Goal: Task Accomplishment & Management: Complete application form

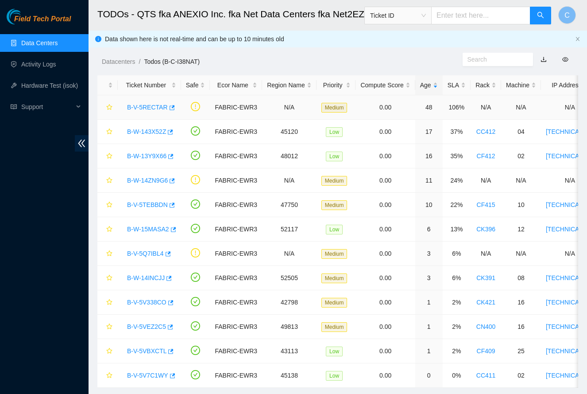
drag, startPoint x: 133, startPoint y: 104, endPoint x: 161, endPoint y: 112, distance: 28.8
click at [137, 105] on link "B-V-5RECTAR" at bounding box center [147, 107] width 41 height 7
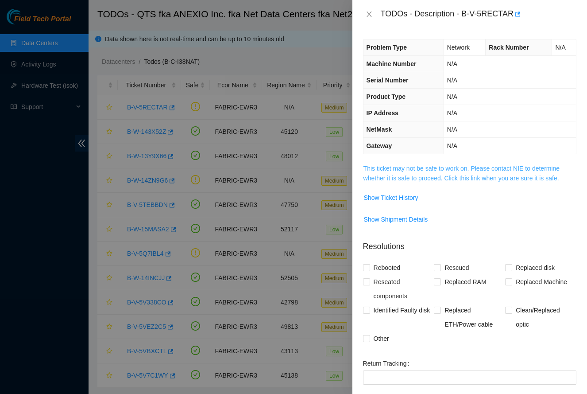
click at [499, 170] on link "This ticket may not be safe to work on. Please contact NIE to determine whether…" at bounding box center [461, 173] width 197 height 17
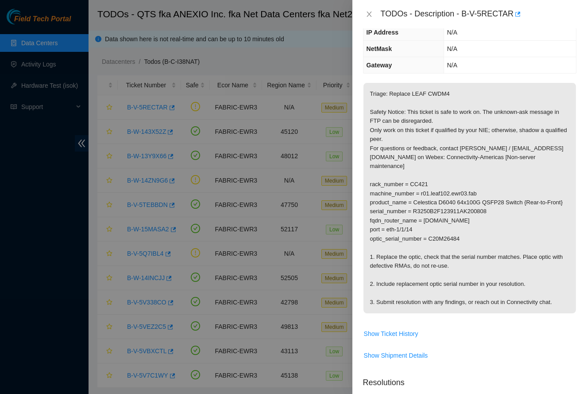
scroll to position [82, 0]
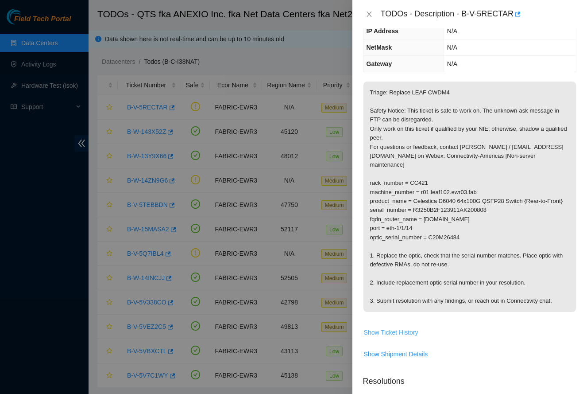
click at [411, 328] on span "Show Ticket History" at bounding box center [391, 332] width 54 height 10
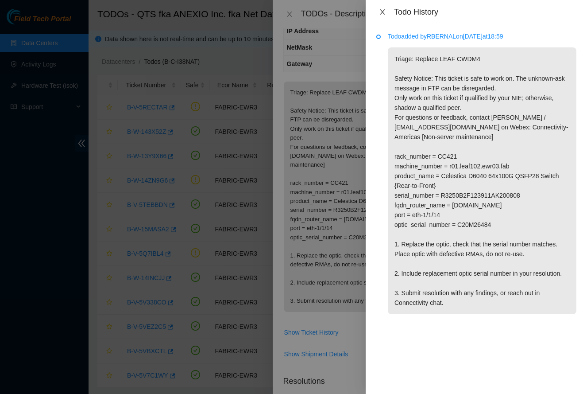
click at [383, 10] on icon "close" at bounding box center [382, 11] width 7 height 7
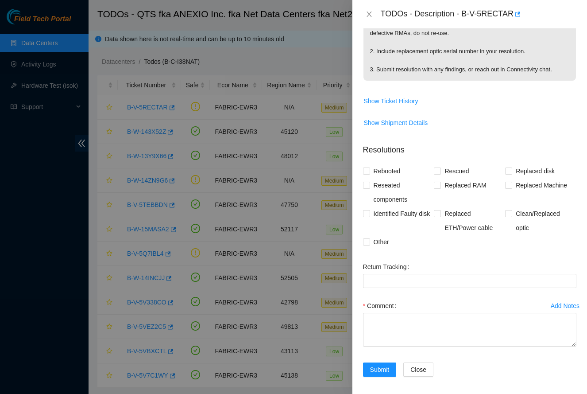
scroll to position [313, 0]
click at [414, 327] on textarea "Comment" at bounding box center [469, 330] width 213 height 34
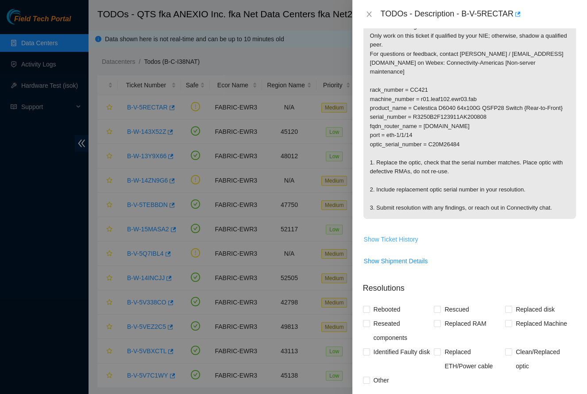
scroll to position [173, 0]
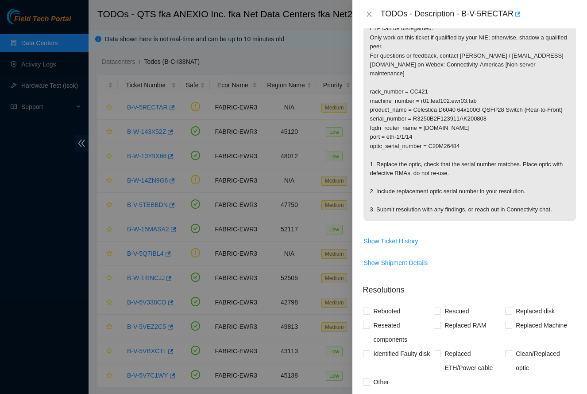
click at [448, 143] on p "Triage: Replace LEAF CWDM4 Safety Notice: This ticket is safe to work on. The u…" at bounding box center [469, 105] width 213 height 230
copy p "C20M26484"
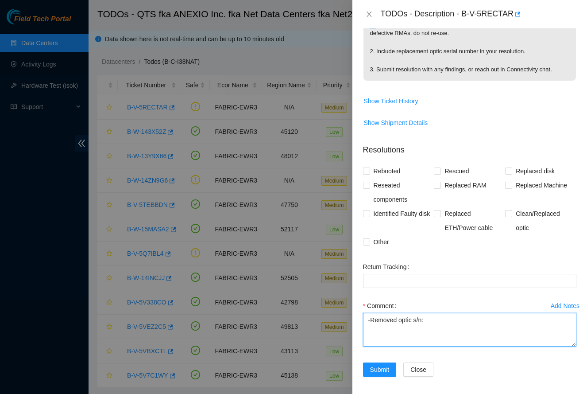
scroll to position [313, 0]
click at [460, 315] on textarea "-Removed optic s/n:" at bounding box center [469, 330] width 213 height 34
paste textarea "C20M26484"
click at [458, 326] on textarea "-Removed optic s/n: C20M26484. -Replaced with new optic s/n:C20H08828" at bounding box center [469, 330] width 213 height 34
type textarea "-Removed optic s/n: C20M26484. -Replaced with new optic s/n:C20H08828."
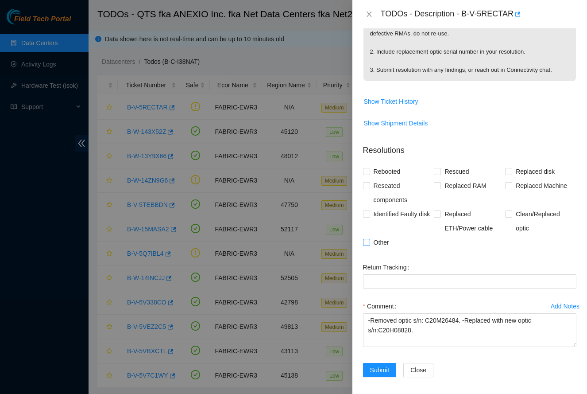
click at [378, 239] on span "Other" at bounding box center [381, 242] width 23 height 14
click at [369, 239] on input "Other" at bounding box center [366, 242] width 6 height 6
click at [376, 236] on span "Other" at bounding box center [381, 242] width 23 height 14
click at [369, 239] on input "Other" at bounding box center [366, 242] width 6 height 6
checkbox input "false"
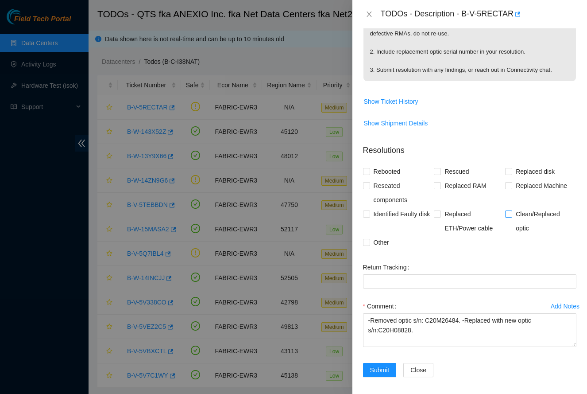
click at [534, 212] on span "Clean/Replaced optic" at bounding box center [544, 221] width 64 height 28
click at [511, 212] on input "Clean/Replaced optic" at bounding box center [508, 213] width 6 height 6
checkbox input "true"
click at [375, 365] on span "Submit" at bounding box center [379, 370] width 19 height 10
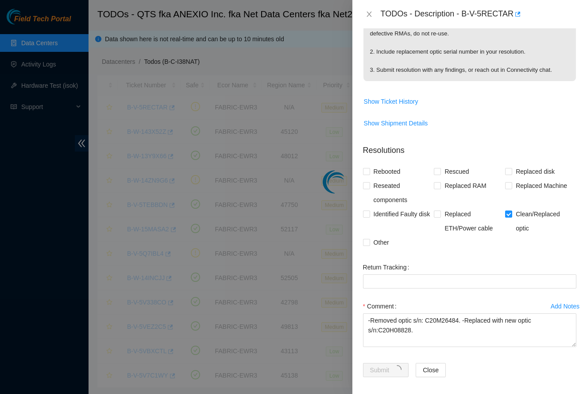
scroll to position [101, 0]
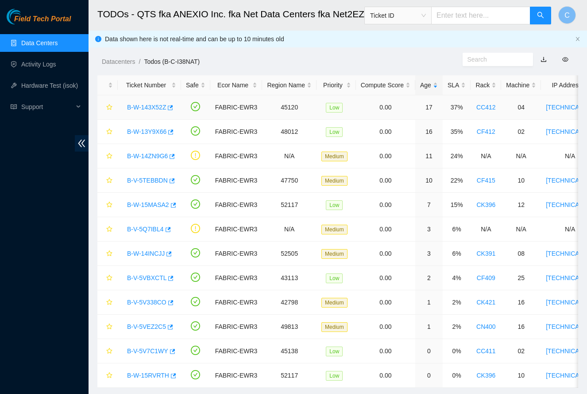
click at [159, 108] on link "B-W-143X52Z" at bounding box center [146, 107] width 39 height 7
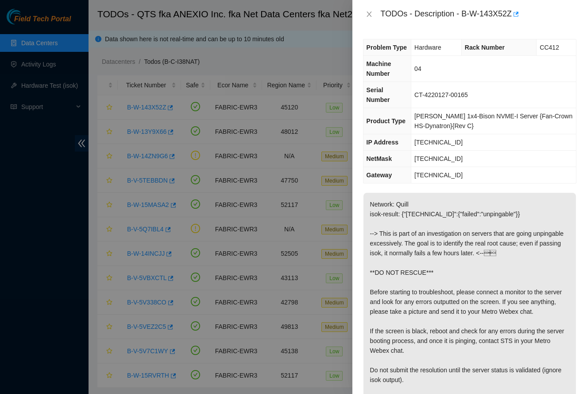
scroll to position [0, 0]
drag, startPoint x: 464, startPoint y: 12, endPoint x: 516, endPoint y: 11, distance: 52.3
click at [516, 11] on div "TODOs - Description - B-W-143X52Z" at bounding box center [479, 14] width 196 height 14
copy div "B-W-143X52Z"
click at [480, 35] on div "Problem Type Hardware Rack Number CC412 Machine Number 04 Serial Number CT-4220…" at bounding box center [469, 210] width 235 height 365
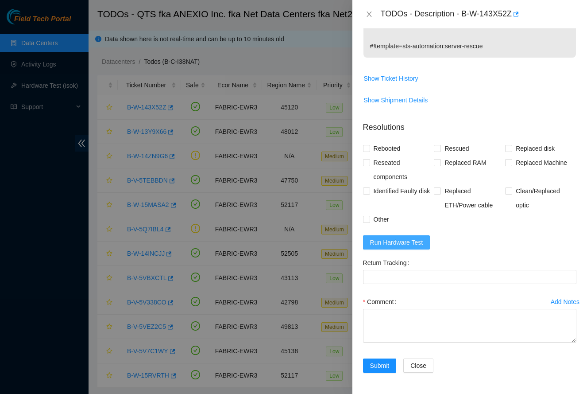
scroll to position [372, 0]
click at [414, 246] on span "Run Hardware Test" at bounding box center [396, 242] width 53 height 10
